Goal: Task Accomplishment & Management: Manage account settings

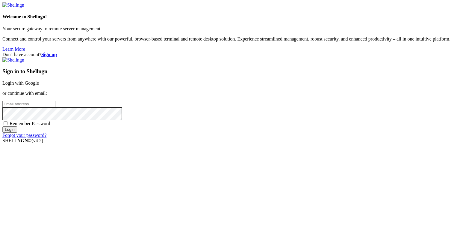
type input "[PERSON_NAME][EMAIL_ADDRESS][DOMAIN_NAME]"
click at [17, 132] on input "Login" at bounding box center [9, 129] width 15 height 6
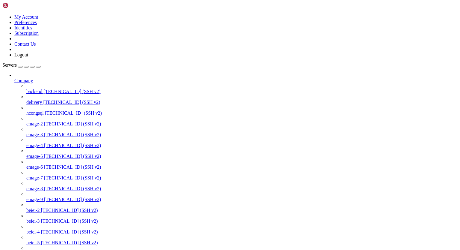
click at [14, 78] on icon at bounding box center [14, 78] width 0 height 0
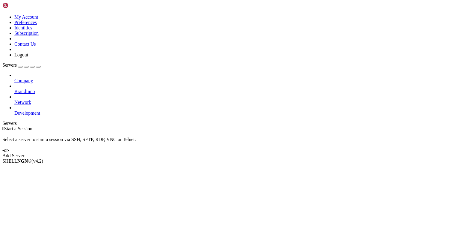
click at [30, 116] on div "Company BrandInno Network Development" at bounding box center [229, 94] width 455 height 43
click at [14, 78] on icon at bounding box center [14, 78] width 0 height 0
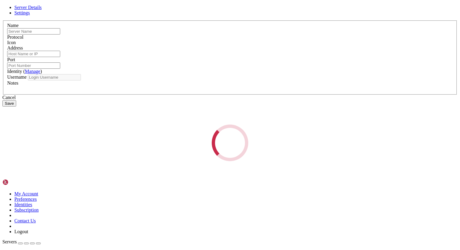
type input "backend"
type input "[TECHNICAL_ID]"
type input "22"
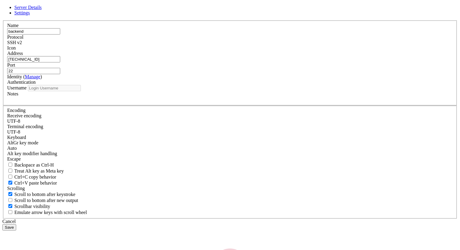
type input "root"
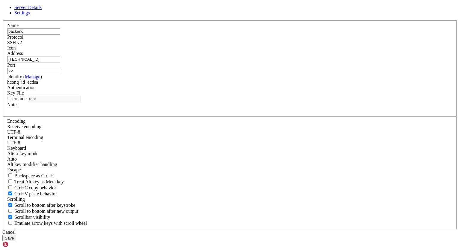
drag, startPoint x: 188, startPoint y: 104, endPoint x: 127, endPoint y: 101, distance: 61.8
click at [127, 101] on div "Server Details Settings Name backend Protocol SSH v2 Icon" at bounding box center [229, 123] width 455 height 236
click at [270, 229] on div "Cancel" at bounding box center [229, 231] width 455 height 5
